Goal: Task Accomplishment & Management: Manage account settings

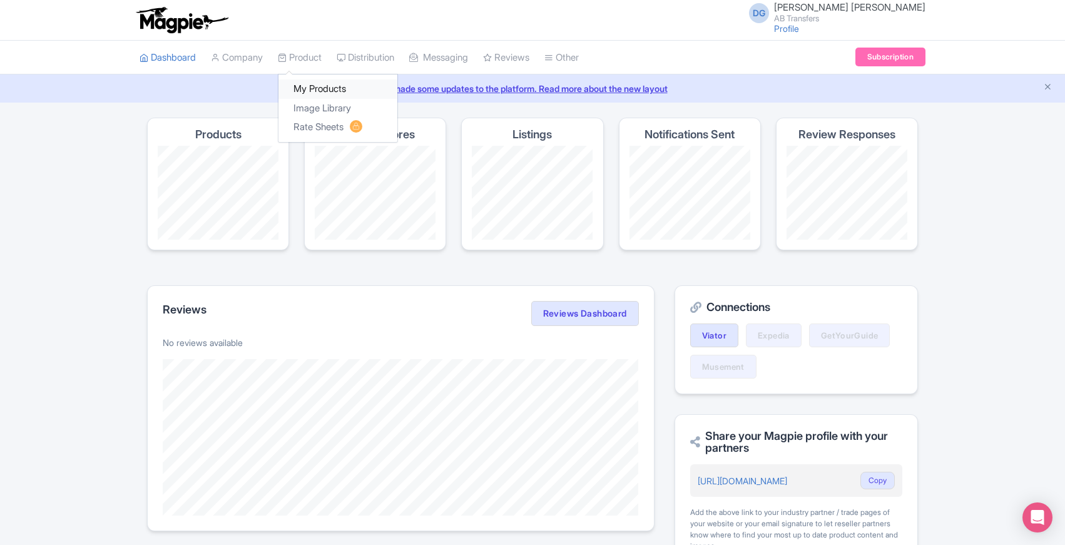
click at [305, 95] on link "My Products" at bounding box center [337, 88] width 119 height 19
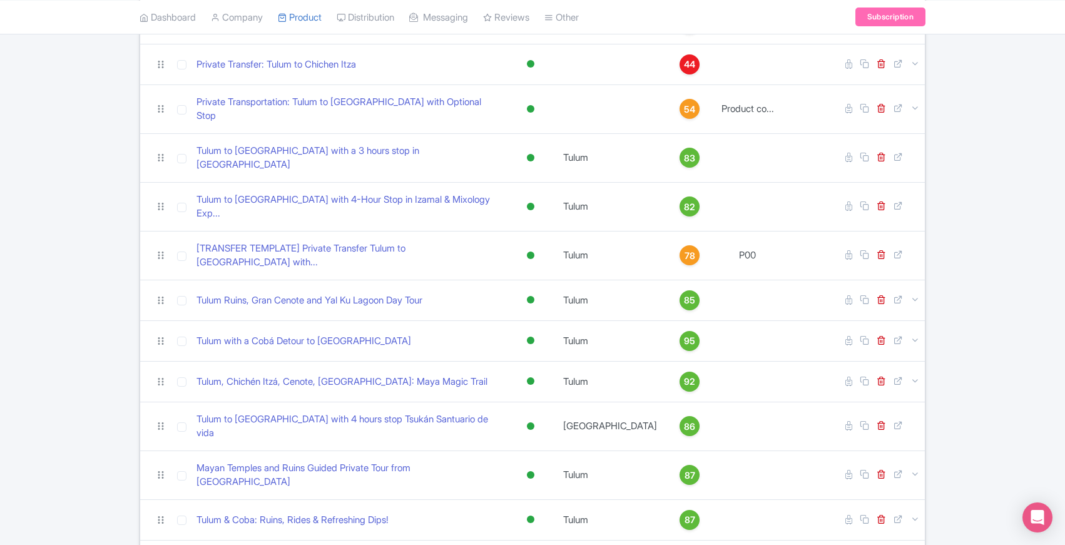
scroll to position [840, 0]
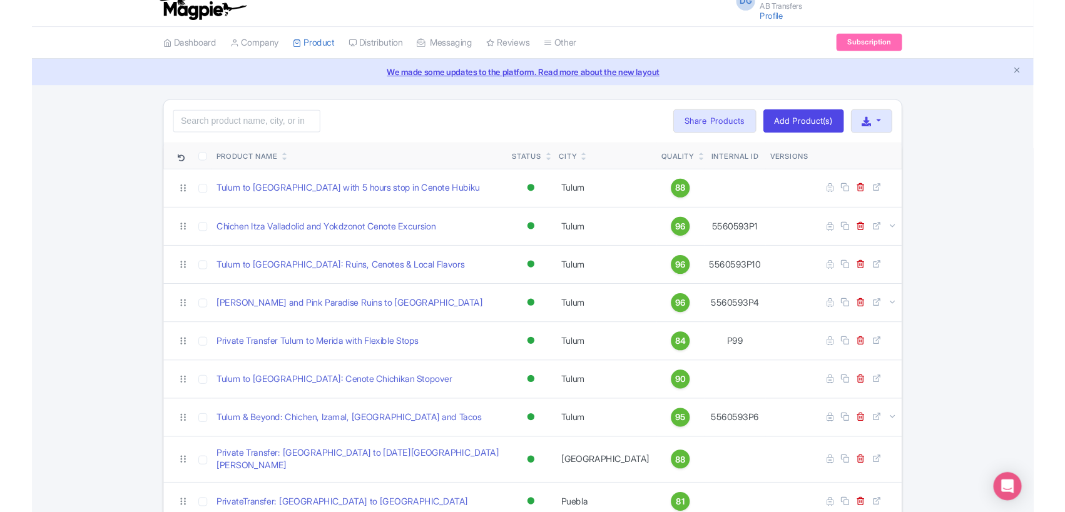
scroll to position [0, 0]
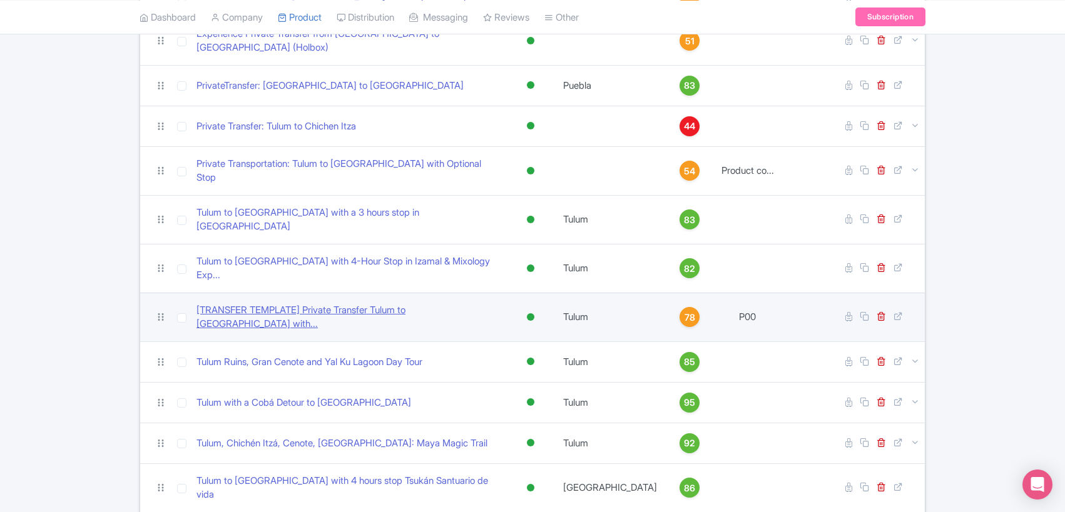
scroll to position [741, 0]
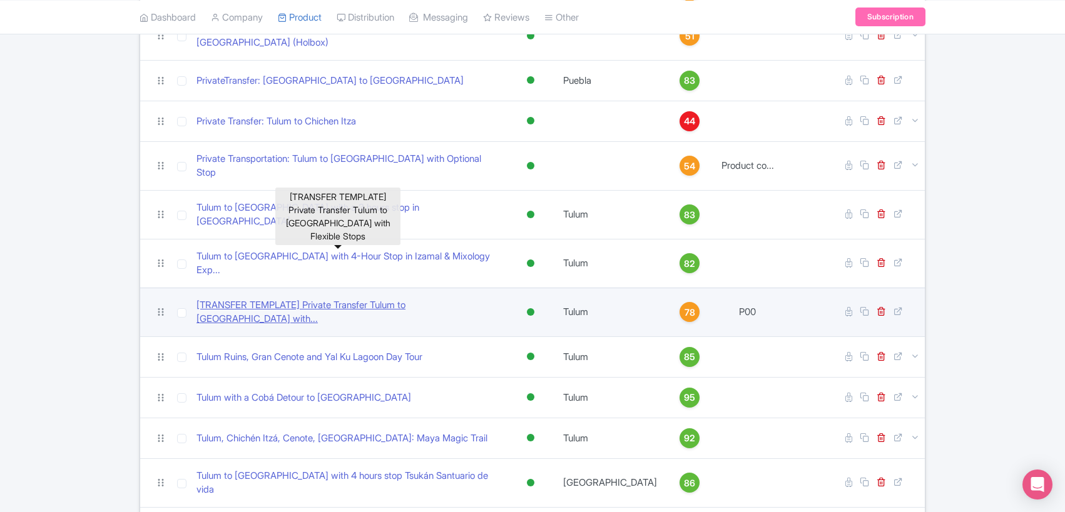
click at [382, 298] on link "[TRANSFER TEMPLATE] Private Transfer Tulum to Merida with..." at bounding box center [348, 312] width 304 height 28
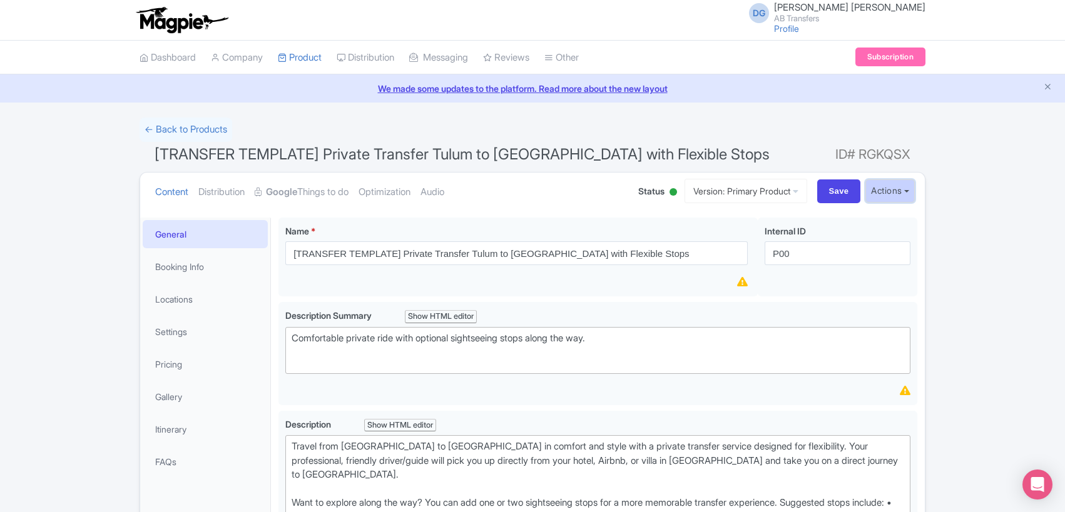
click at [907, 191] on button "Actions" at bounding box center [889, 191] width 49 height 23
click at [686, 142] on h1 "[TRANSFER TEMPLATE] Private Transfer Tulum to Merida with Flexible Stops ID# RG…" at bounding box center [533, 157] width 786 height 30
drag, startPoint x: 327, startPoint y: 153, endPoint x: 456, endPoint y: 153, distance: 129.5
click at [456, 153] on span "[TRANSFER TEMPLATE] Private Transfer Tulum to [GEOGRAPHIC_DATA] with Flexible S…" at bounding box center [462, 154] width 615 height 18
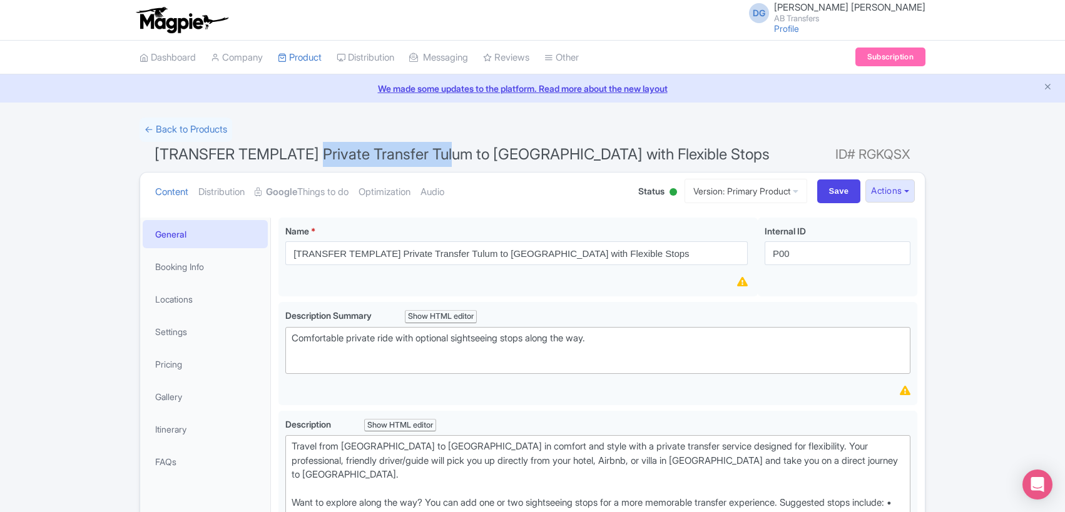
click at [484, 180] on ul "Content Distribution Google Things to do Optimization Audio" at bounding box center [384, 192] width 468 height 38
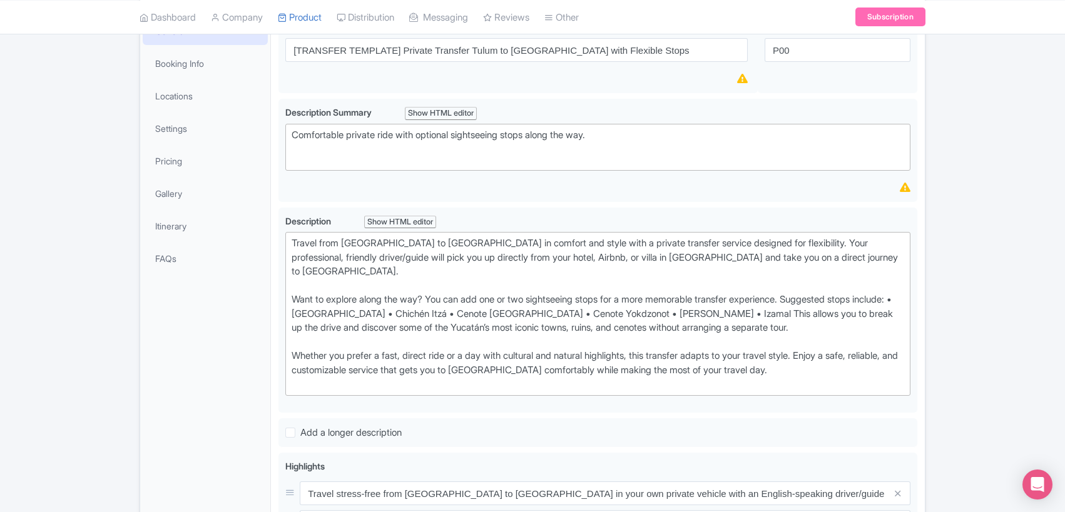
scroll to position [215, 0]
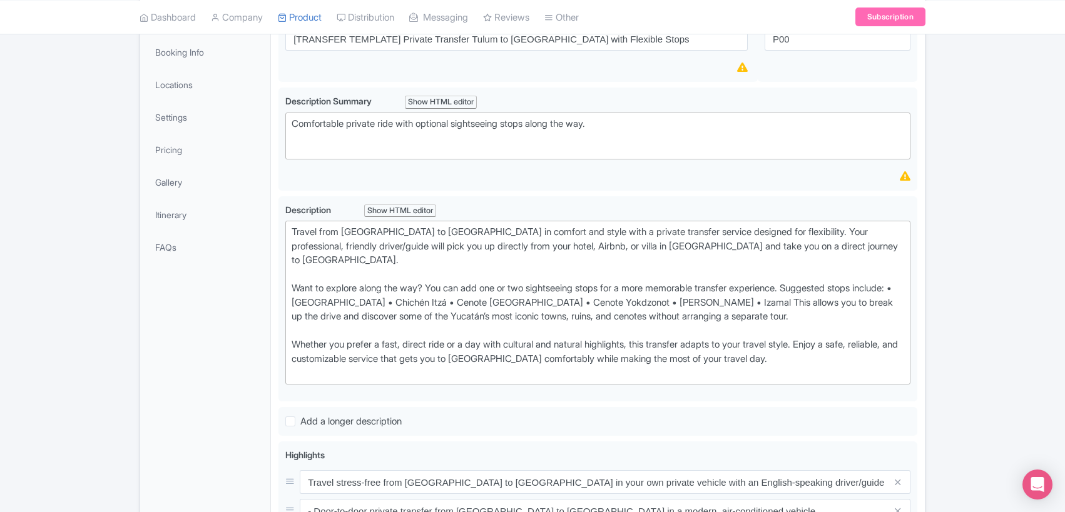
click at [275, 188] on div "[TRANSFER TEMPLATE] Private Transfer Tulum to Merida with Flexible Stops Name *…" at bounding box center [598, 461] width 654 height 931
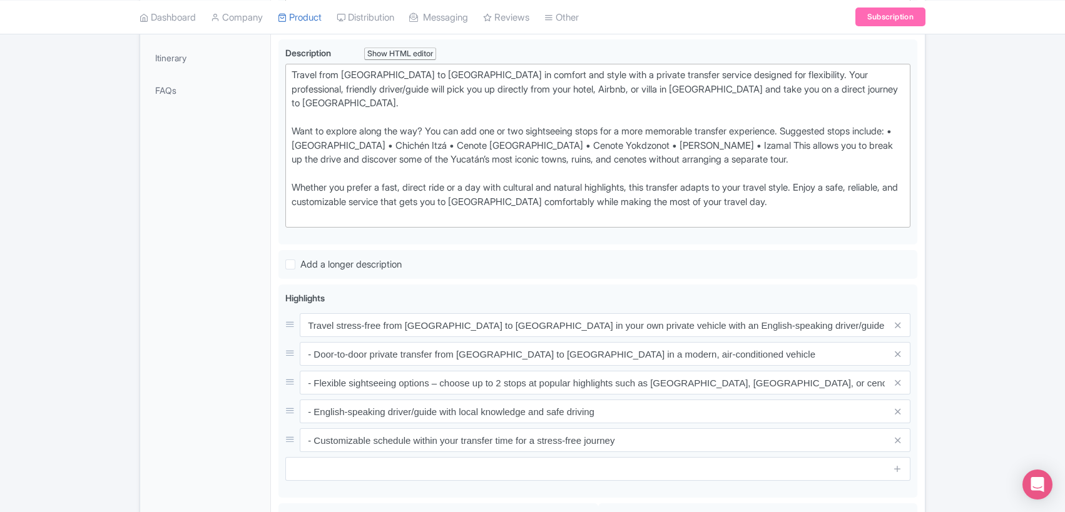
scroll to position [368, 0]
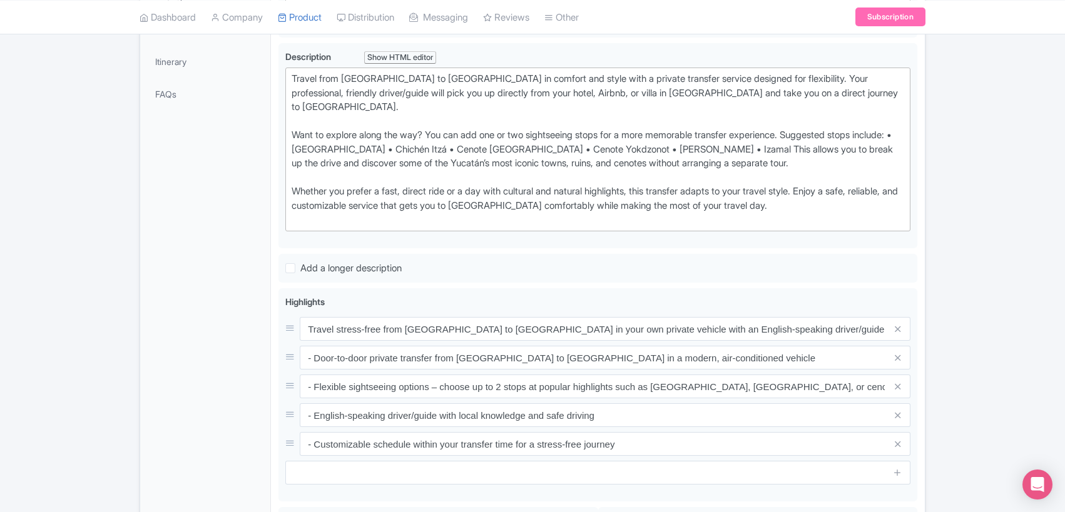
click at [274, 236] on div "[TRANSFER TEMPLATE] Private Transfer Tulum to Merida with Flexible Stops Name *…" at bounding box center [598, 307] width 654 height 931
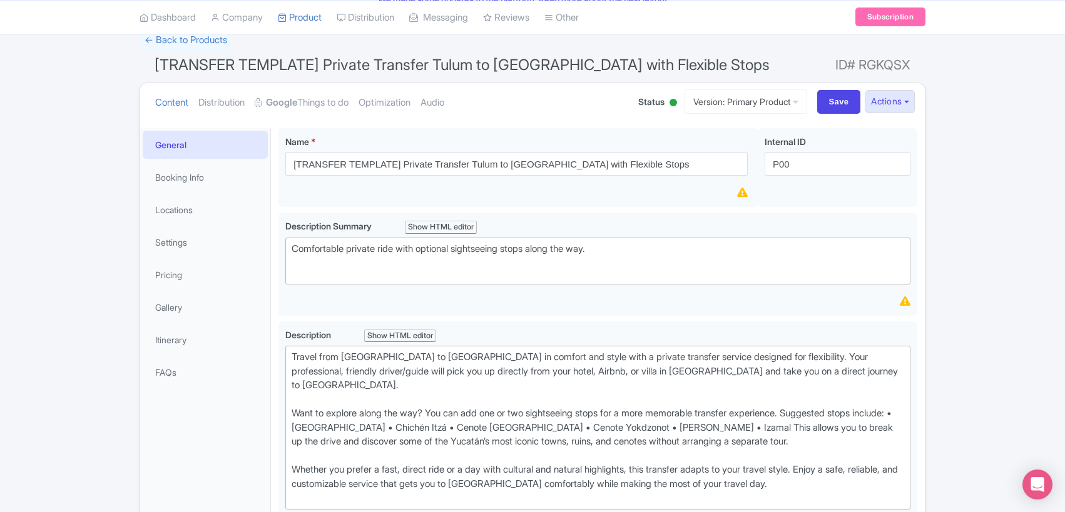
scroll to position [76, 0]
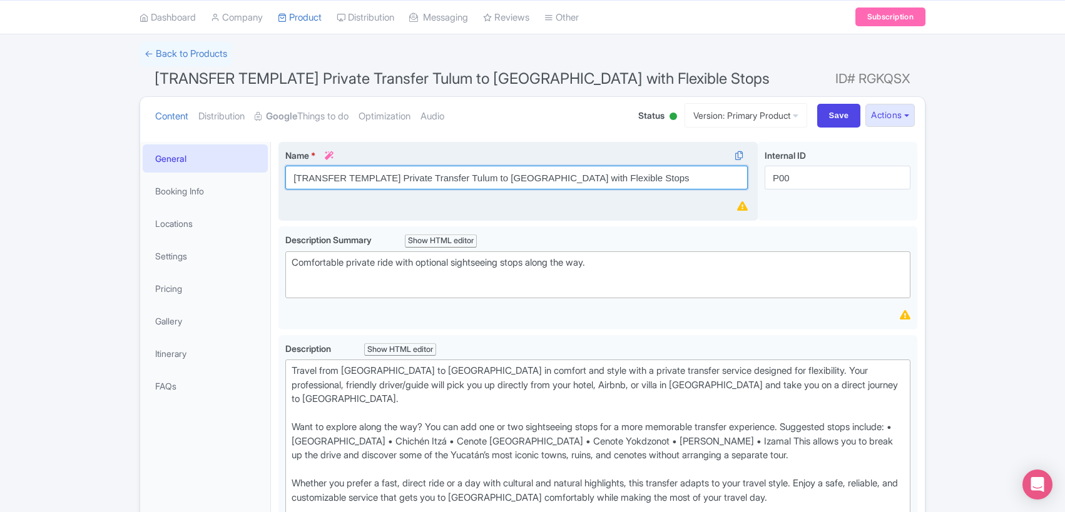
click at [564, 177] on input "[TRANSFER TEMPLATE] Private Transfer Tulum to [GEOGRAPHIC_DATA] with Flexible S…" at bounding box center [516, 178] width 462 height 24
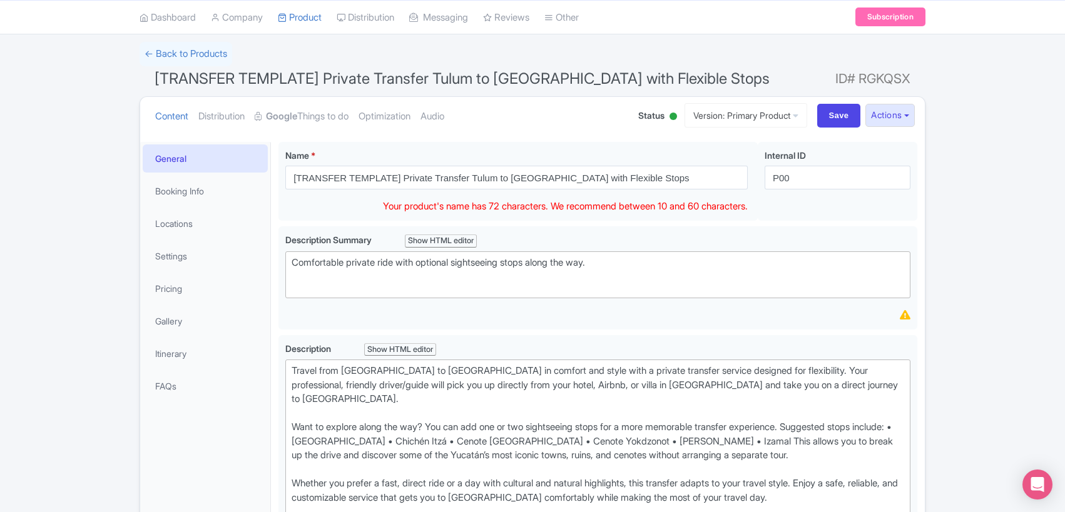
click at [160, 320] on link "Gallery" at bounding box center [205, 321] width 125 height 28
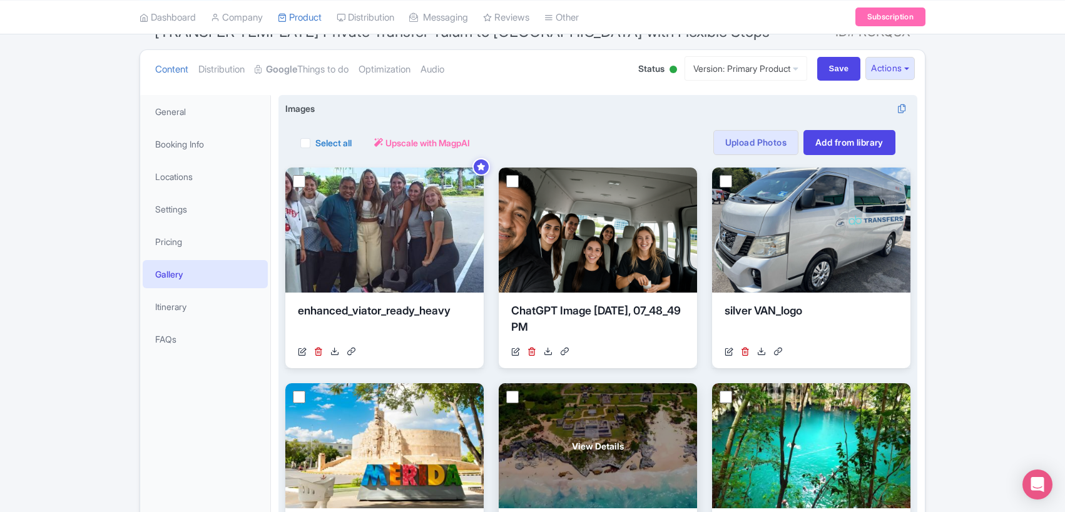
scroll to position [0, 0]
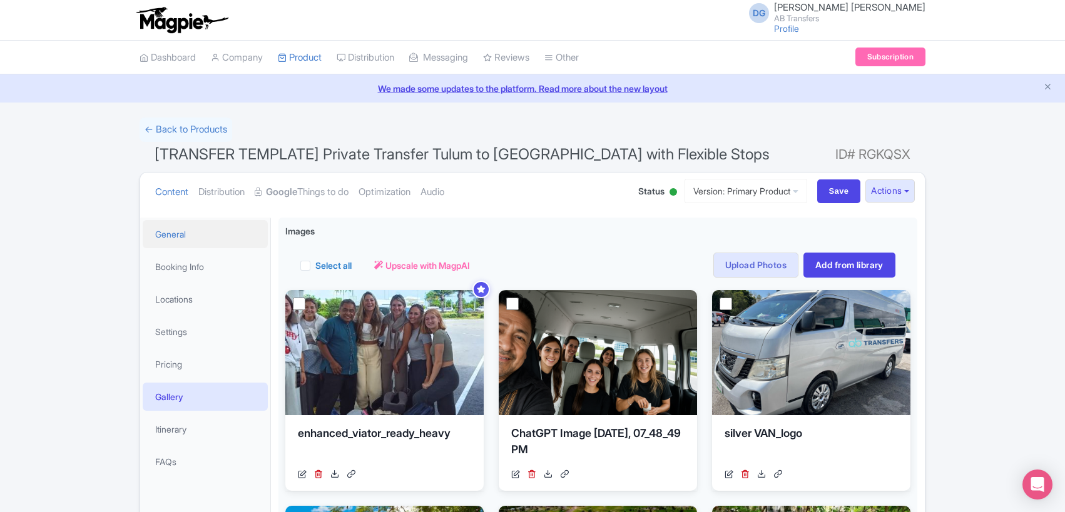
click at [159, 234] on link "General" at bounding box center [205, 234] width 125 height 28
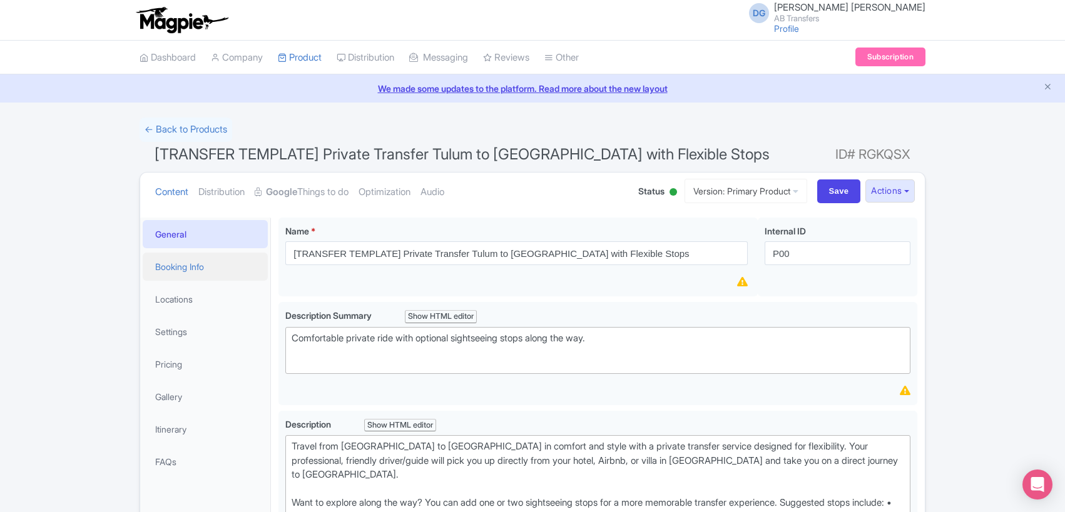
click at [158, 263] on link "Booking Info" at bounding box center [205, 267] width 125 height 28
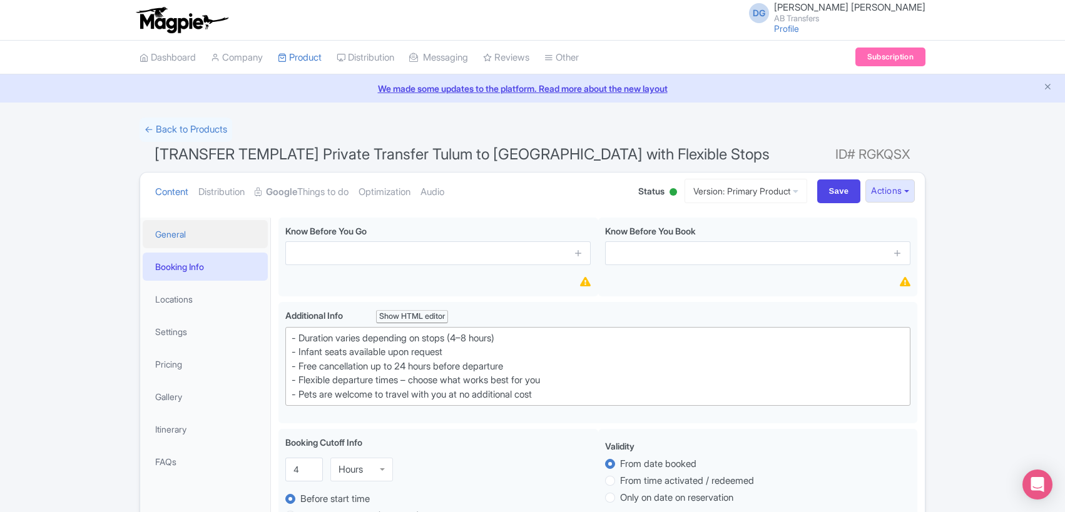
click at [158, 234] on link "General" at bounding box center [205, 234] width 125 height 28
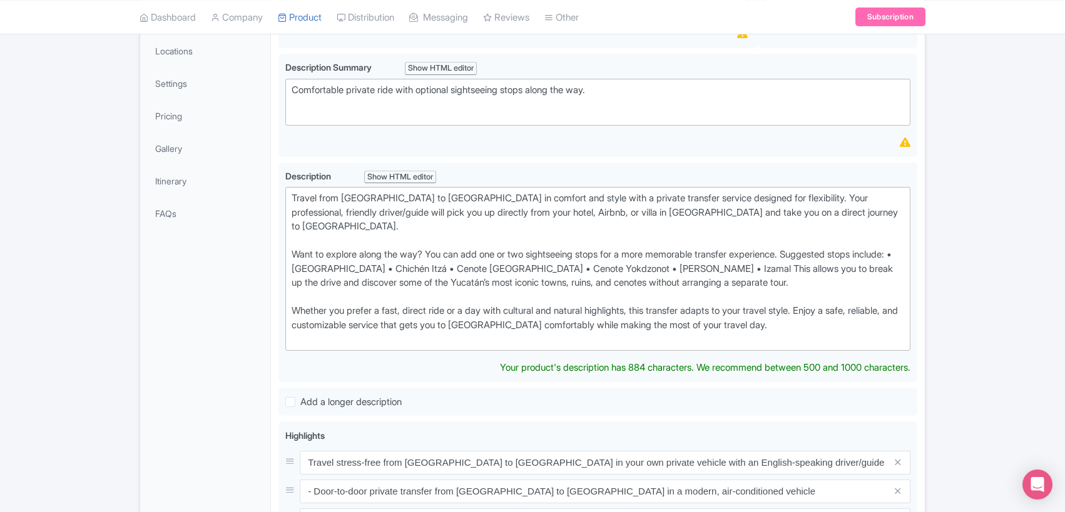
scroll to position [253, 0]
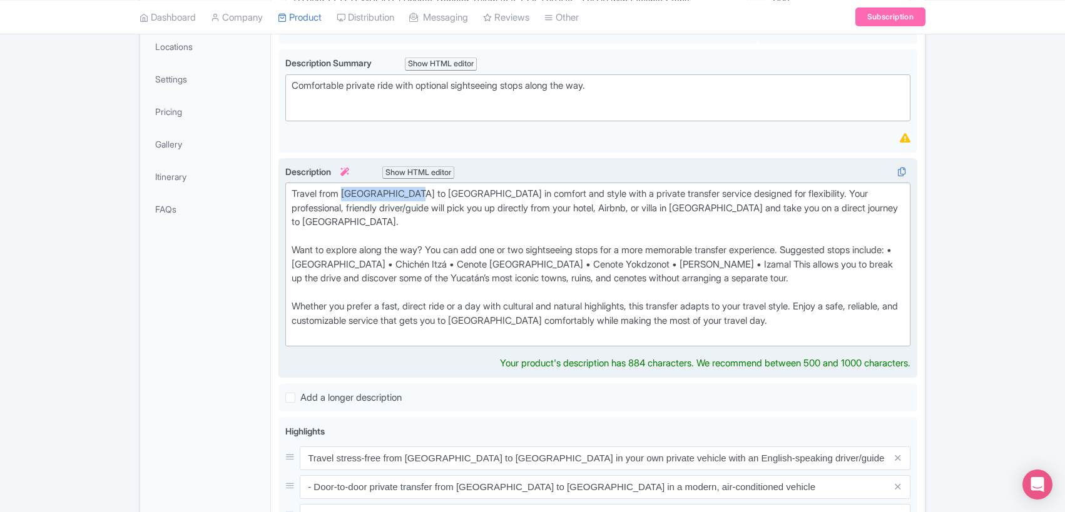
drag, startPoint x: 347, startPoint y: 193, endPoint x: 414, endPoint y: 193, distance: 67.6
click at [414, 193] on div "Travel from Tulum to Mérida in comfort and style with a private transfer servic…" at bounding box center [598, 264] width 613 height 155
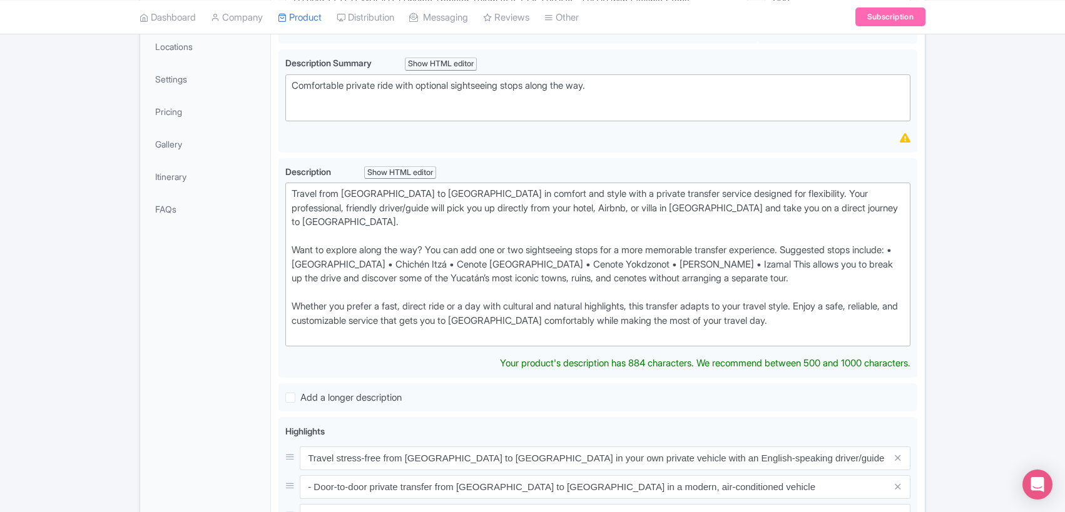
click at [273, 153] on div "[TRANSFER TEMPLATE] Private Transfer Tulum to Merida with Flexible Stops Name *…" at bounding box center [598, 424] width 654 height 935
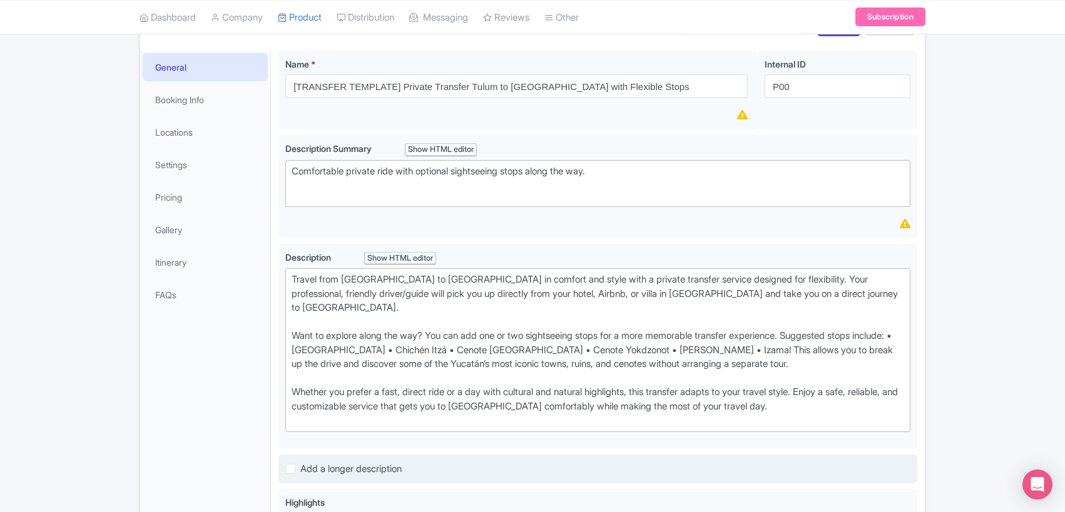
scroll to position [165, 0]
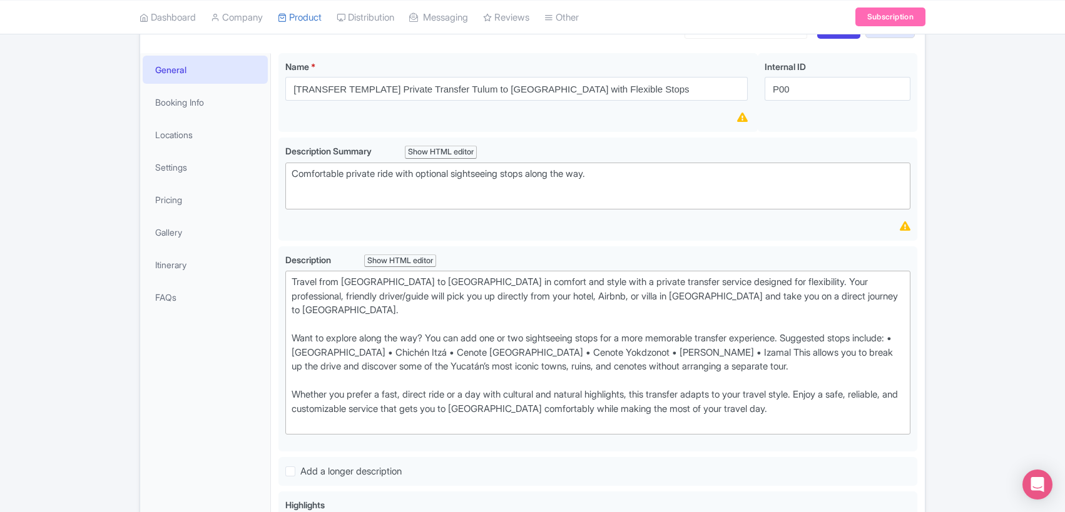
click at [274, 241] on div "[TRANSFER TEMPLATE] Private Transfer Tulum to Merida with Flexible Stops Name *…" at bounding box center [598, 506] width 654 height 921
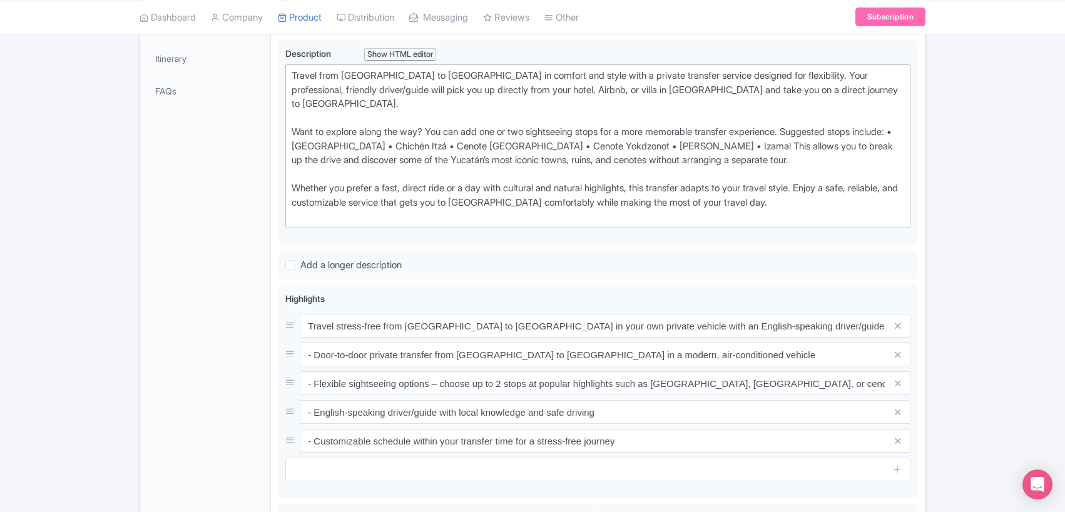
scroll to position [465, 0]
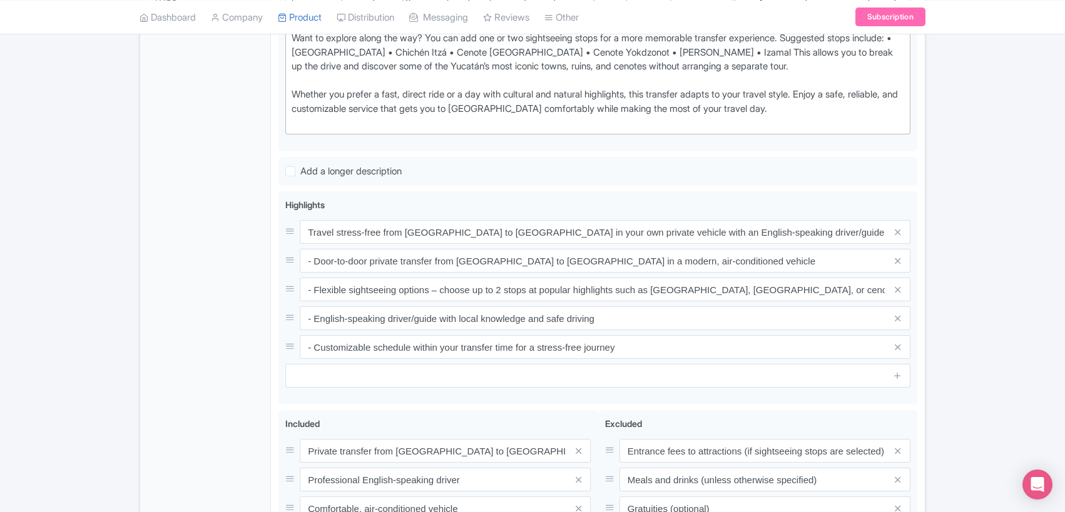
click at [274, 171] on div "[TRANSFER TEMPLATE] Private Transfer Tulum to Merida with Flexible Stops Name *…" at bounding box center [598, 205] width 654 height 921
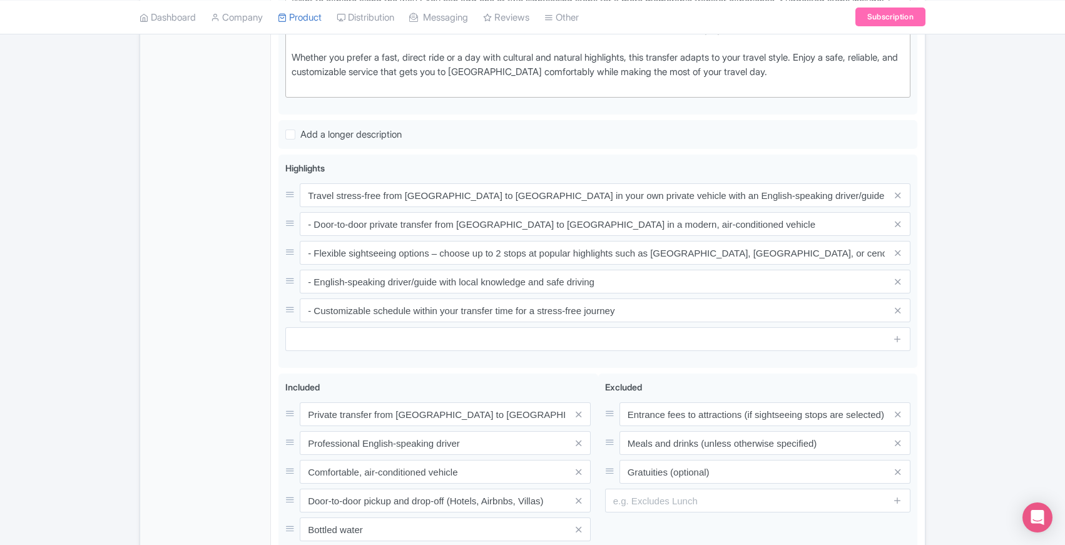
scroll to position [0, 0]
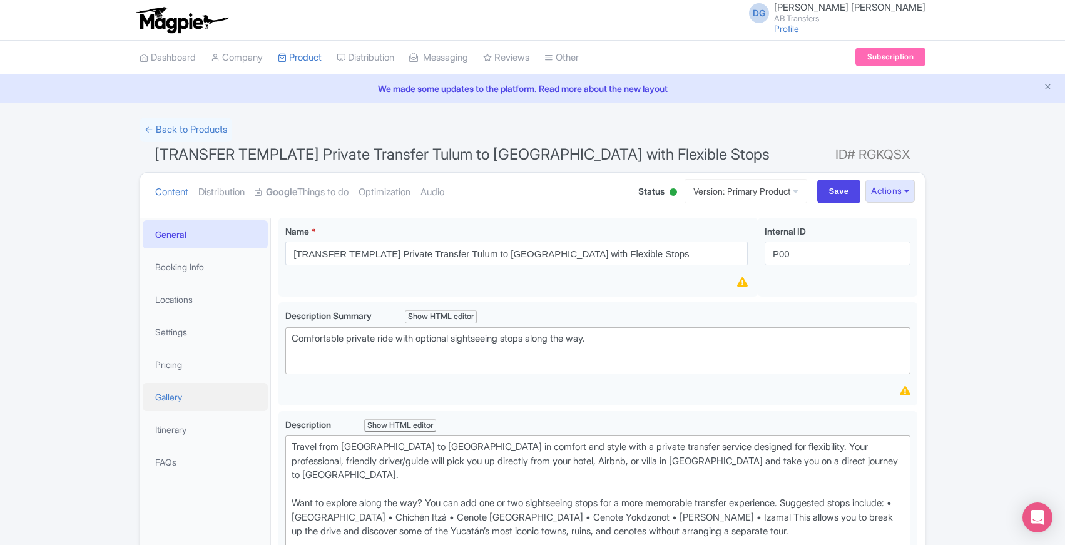
click at [159, 396] on link "Gallery" at bounding box center [205, 397] width 125 height 28
